Goal: Task Accomplishment & Management: Use online tool/utility

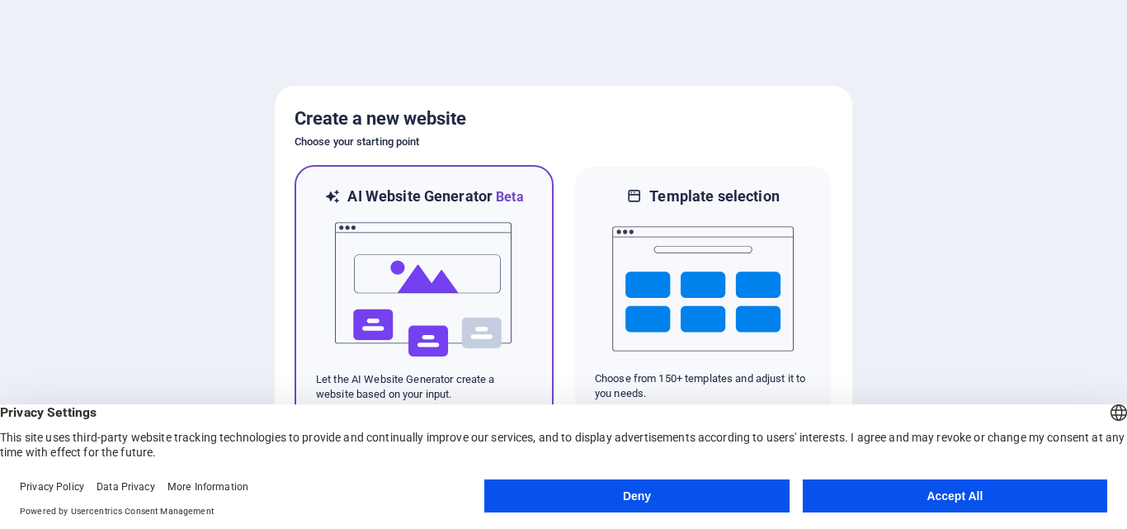
click at [464, 363] on img at bounding box center [423, 289] width 181 height 165
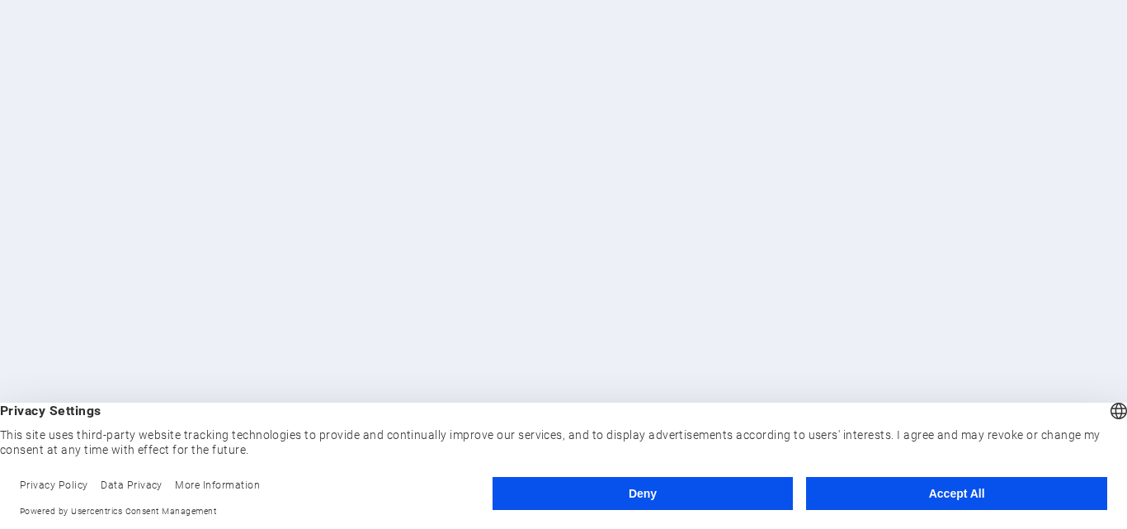
click at [956, 499] on button "Accept All" at bounding box center [956, 493] width 301 height 33
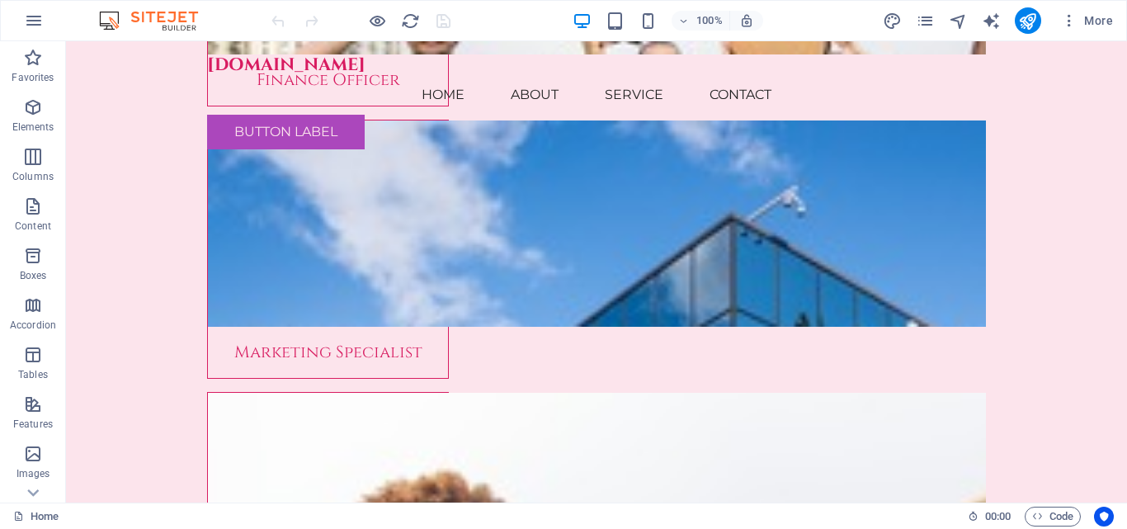
scroll to position [7700, 0]
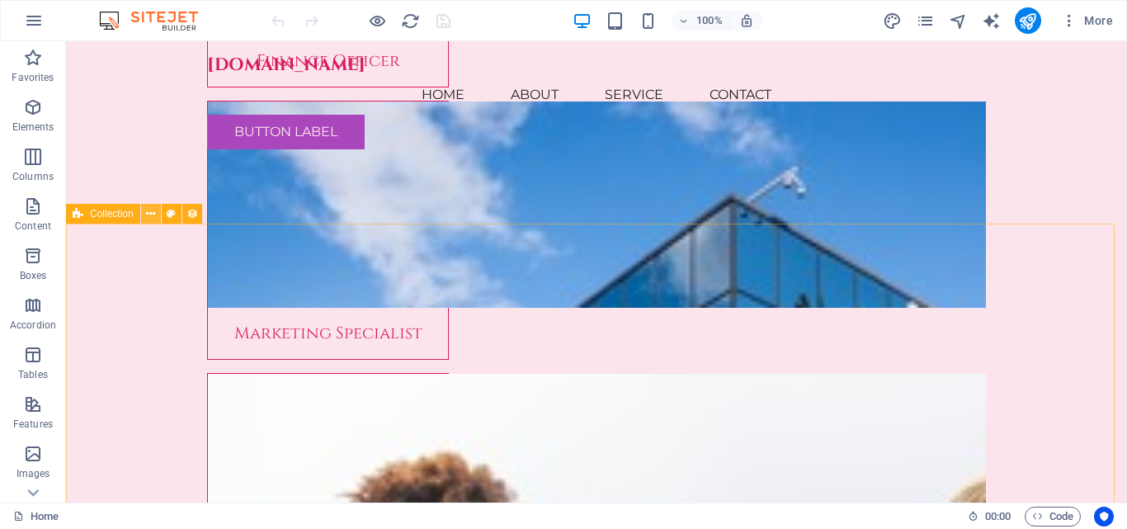
click at [153, 211] on icon at bounding box center [150, 213] width 9 height 17
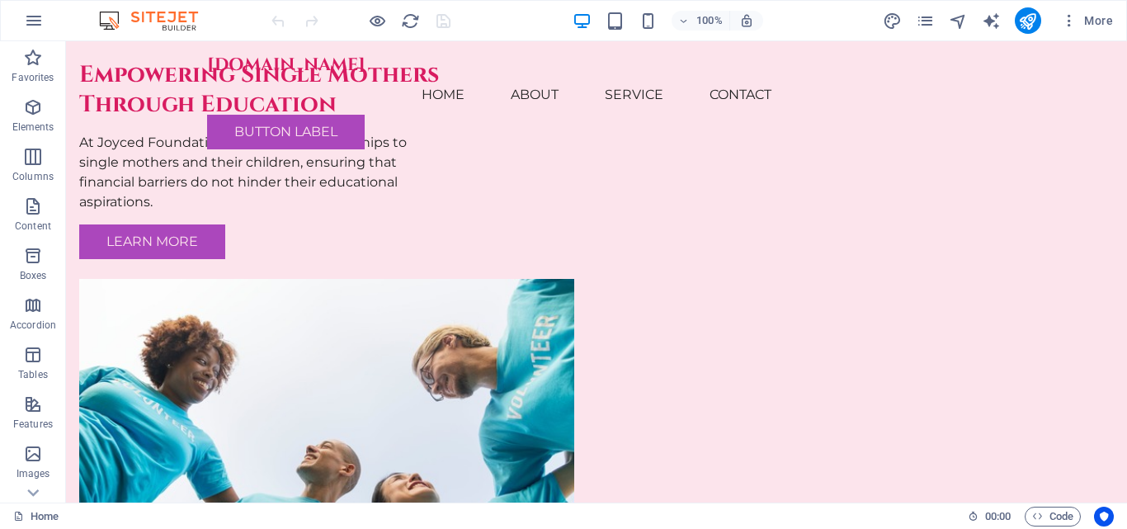
scroll to position [0, 0]
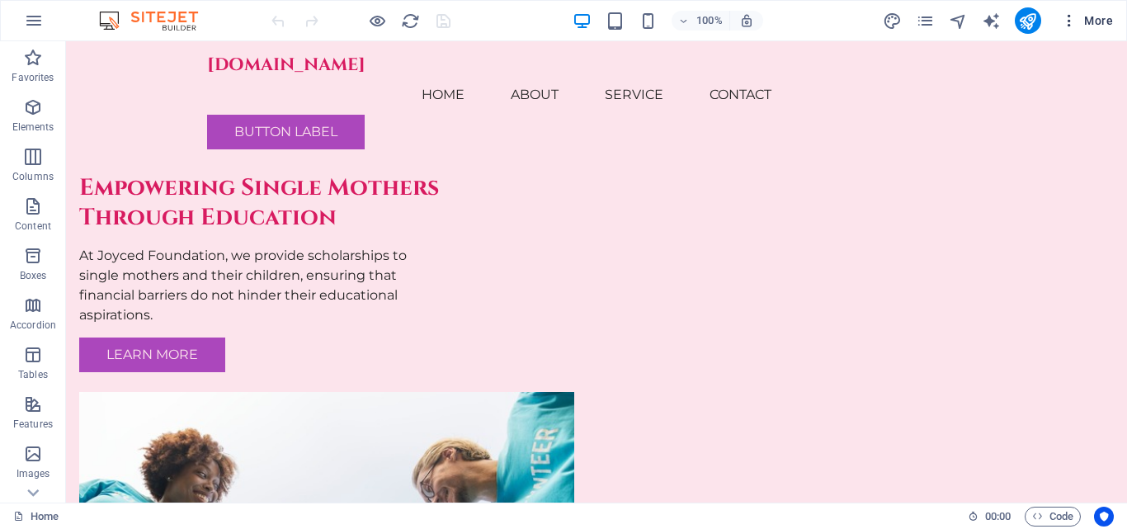
click at [1069, 18] on icon "button" at bounding box center [1069, 20] width 16 height 16
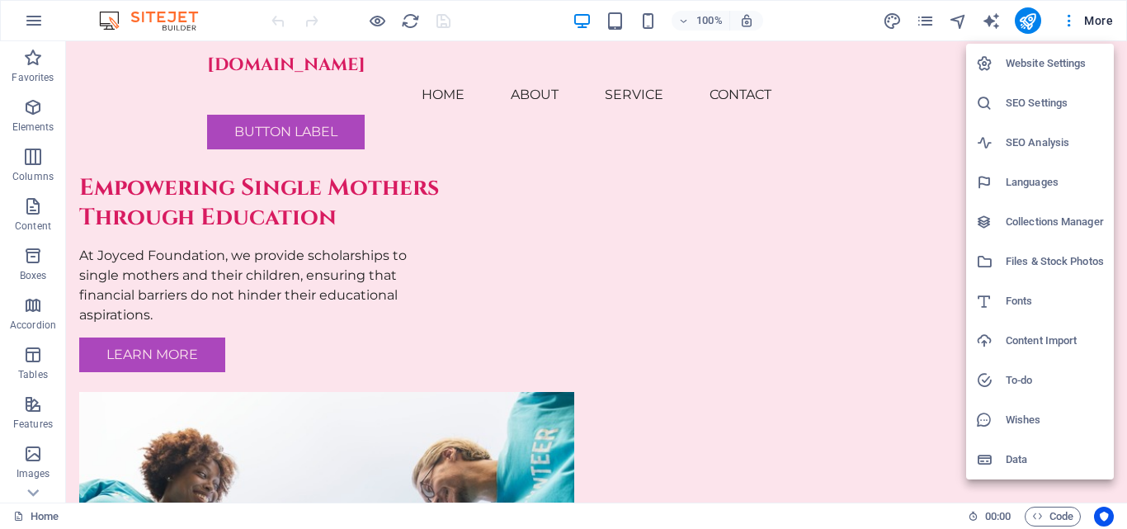
click at [897, 138] on div at bounding box center [563, 264] width 1127 height 529
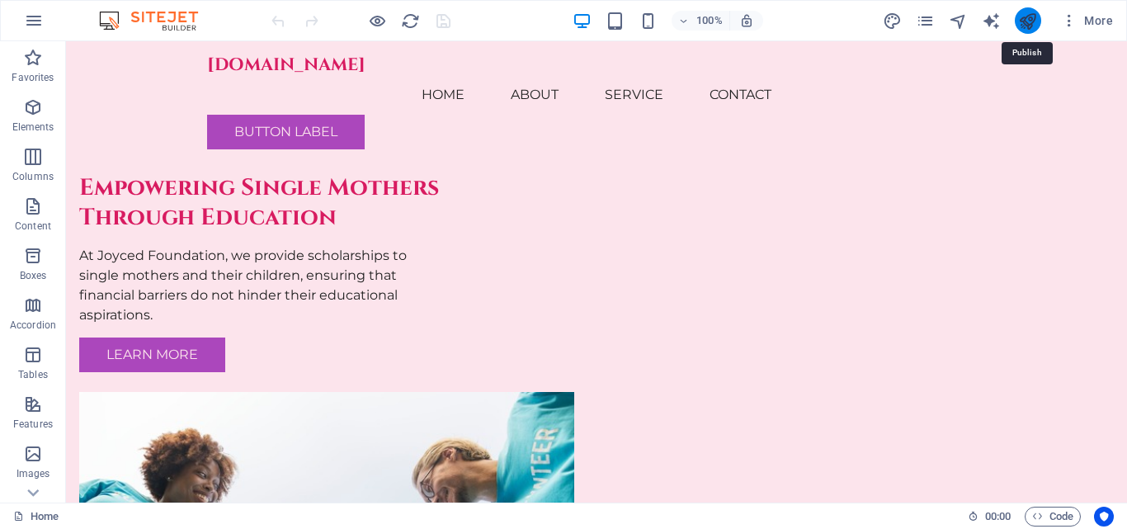
click at [1025, 21] on icon "publish" at bounding box center [1027, 21] width 19 height 19
